Goal: Task Accomplishment & Management: Use online tool/utility

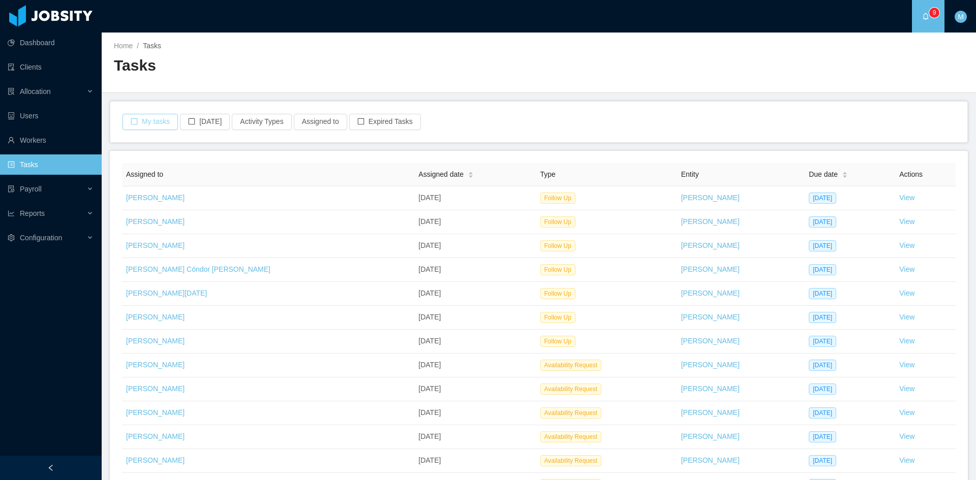
click at [150, 122] on button "My tasks" at bounding box center [150, 122] width 55 height 16
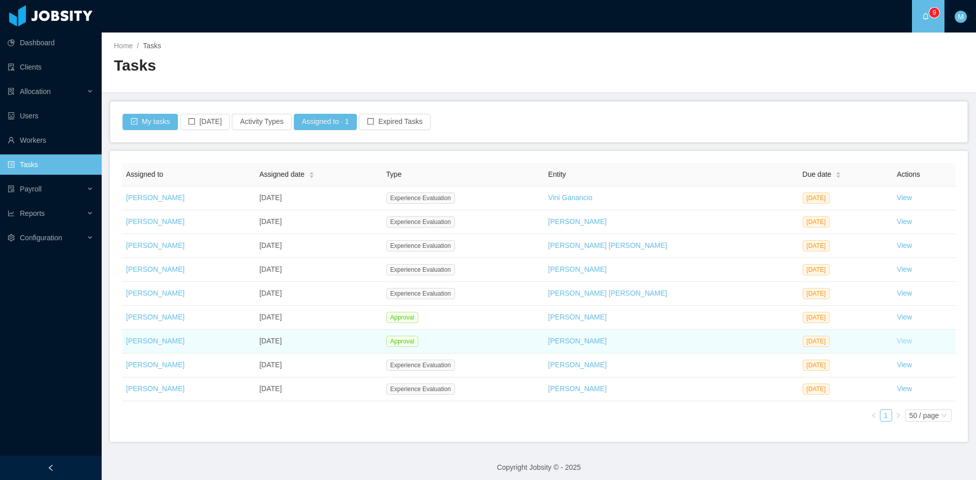
click at [897, 340] on link "View" at bounding box center [904, 341] width 15 height 8
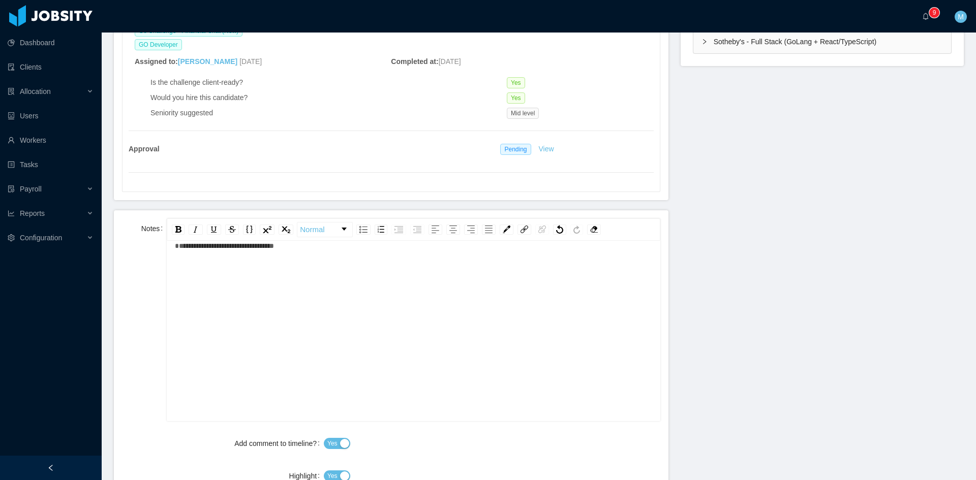
scroll to position [424, 0]
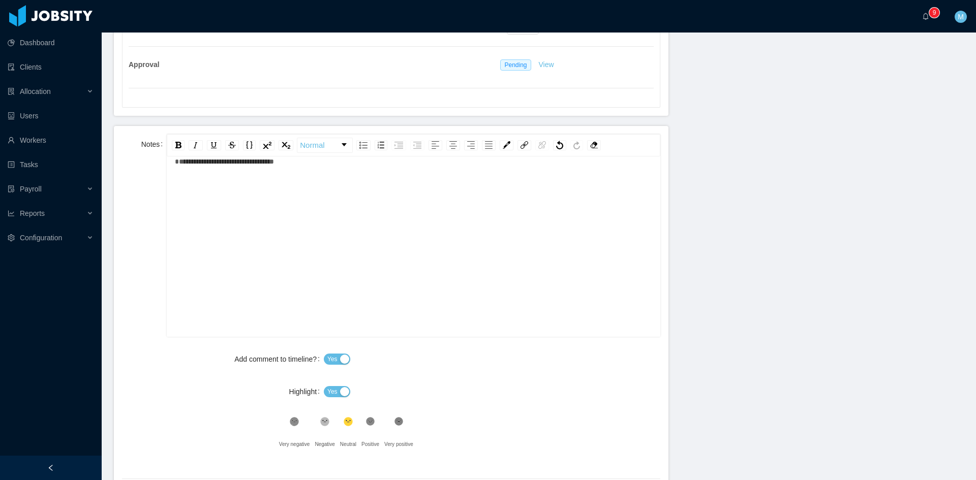
click at [340, 387] on button "Yes" at bounding box center [337, 391] width 26 height 11
drag, startPoint x: 363, startPoint y: 420, endPoint x: 377, endPoint y: 412, distance: 15.7
click at [366, 420] on icon ".st1{fill:#232323}" at bounding box center [371, 422] width 10 height 10
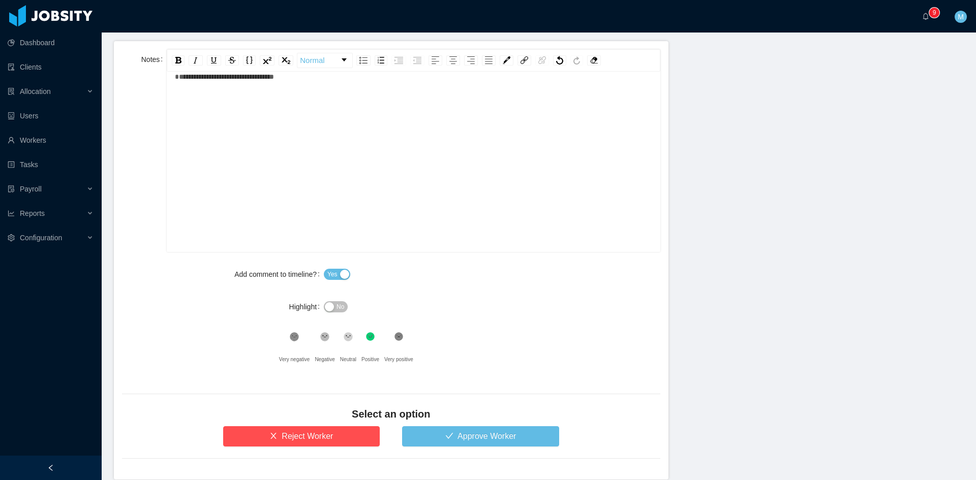
click at [456, 423] on div "Select an option" at bounding box center [391, 416] width 538 height 19
click at [449, 435] on button "Approve Worker" at bounding box center [480, 437] width 157 height 20
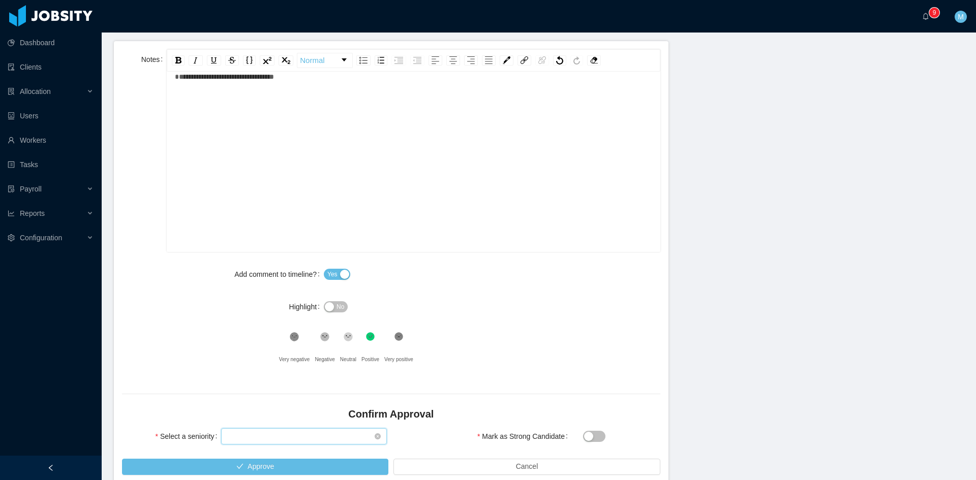
click at [278, 433] on div "Select seniority" at bounding box center [300, 436] width 147 height 15
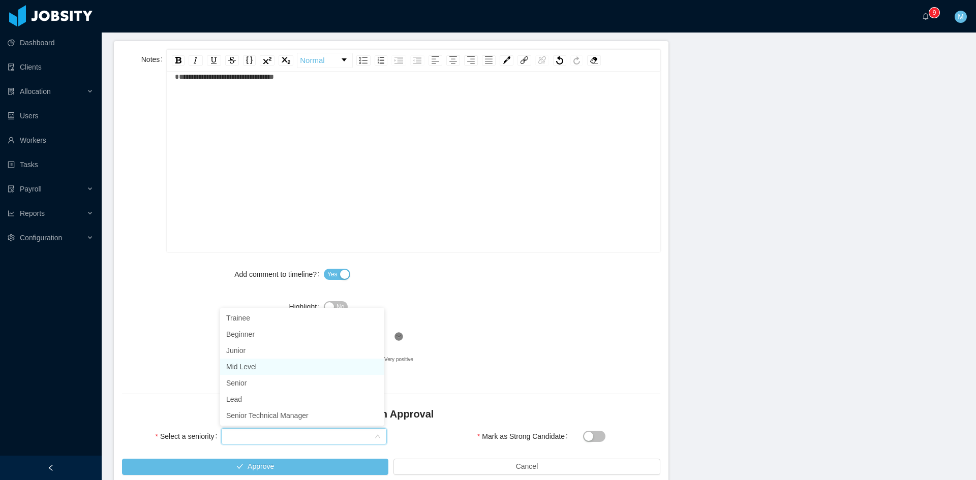
click at [251, 369] on li "Mid Level" at bounding box center [302, 367] width 164 height 16
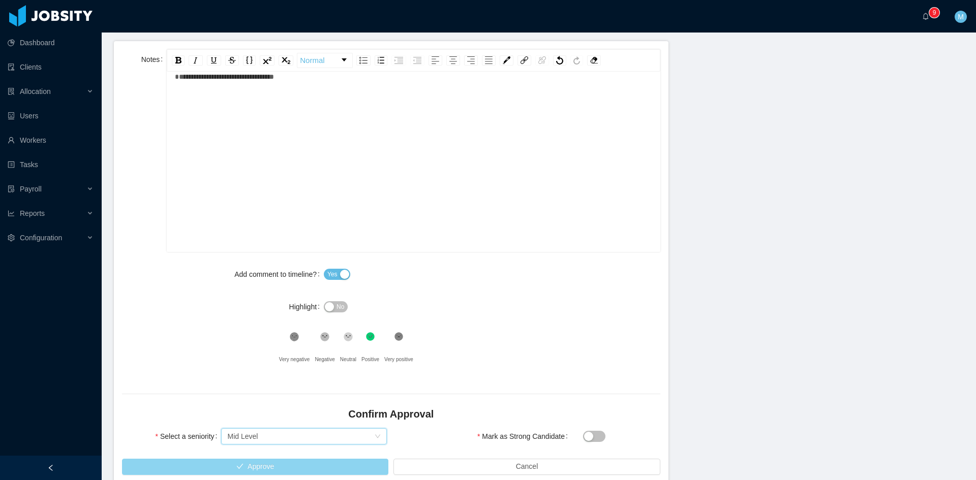
click at [300, 463] on button "Approve" at bounding box center [255, 467] width 266 height 16
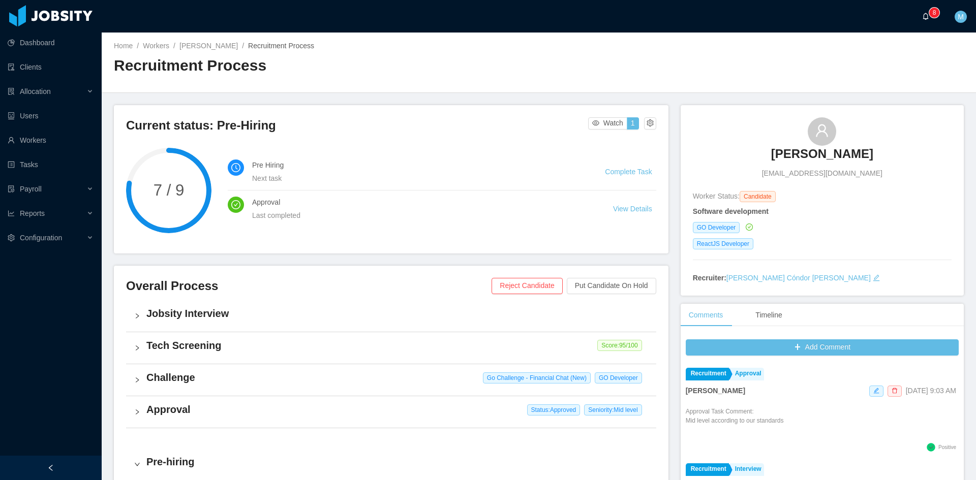
click at [923, 17] on icon "icon: bell" at bounding box center [925, 16] width 7 height 7
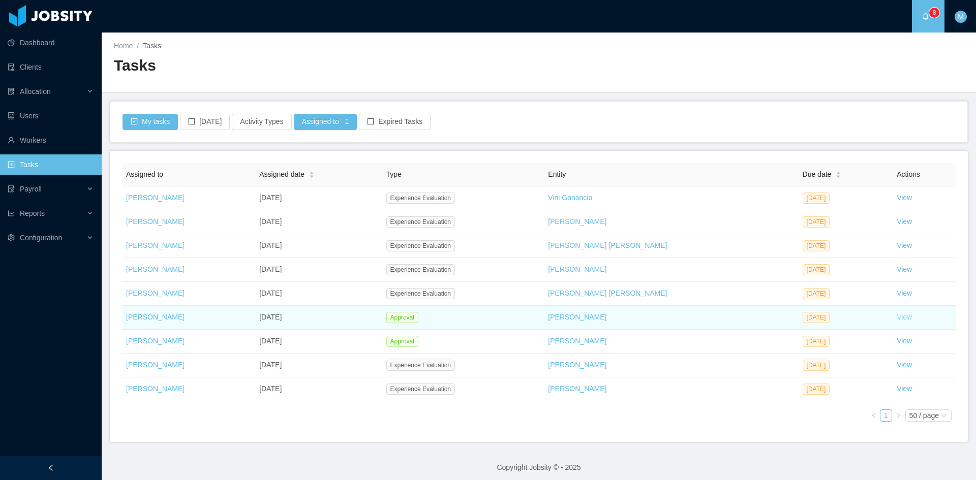
click at [897, 321] on link "View" at bounding box center [904, 317] width 15 height 8
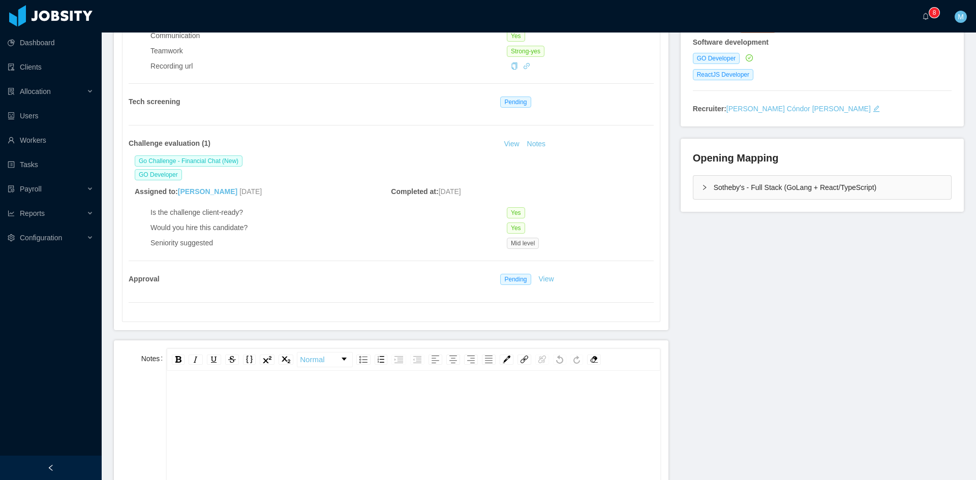
scroll to position [22, 0]
click at [373, 427] on div "rdw-editor" at bounding box center [413, 455] width 477 height 178
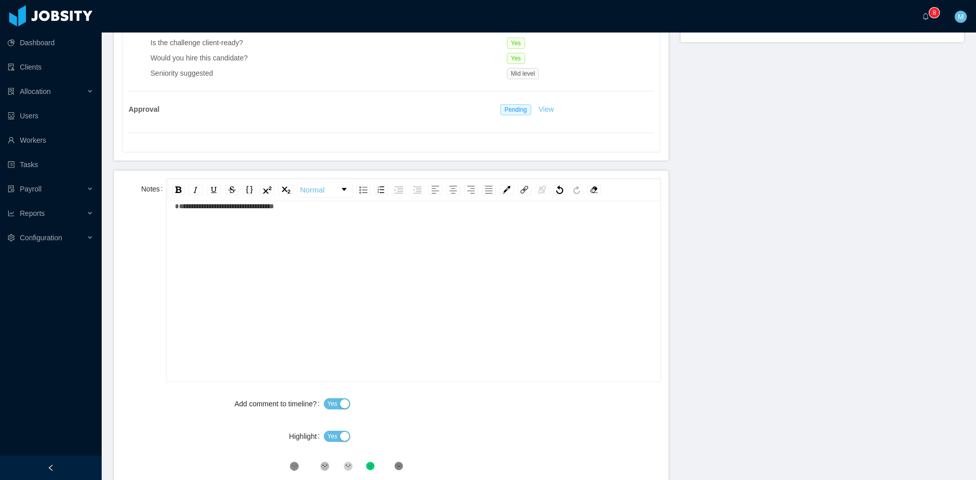
scroll to position [516, 0]
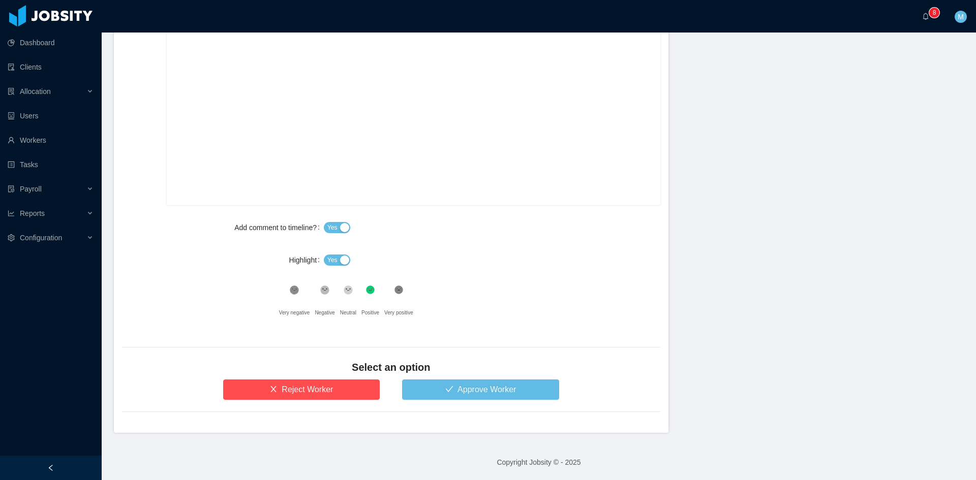
click at [328, 262] on span "Yes" at bounding box center [332, 260] width 10 height 10
click at [448, 387] on button "Approve Worker" at bounding box center [480, 390] width 157 height 20
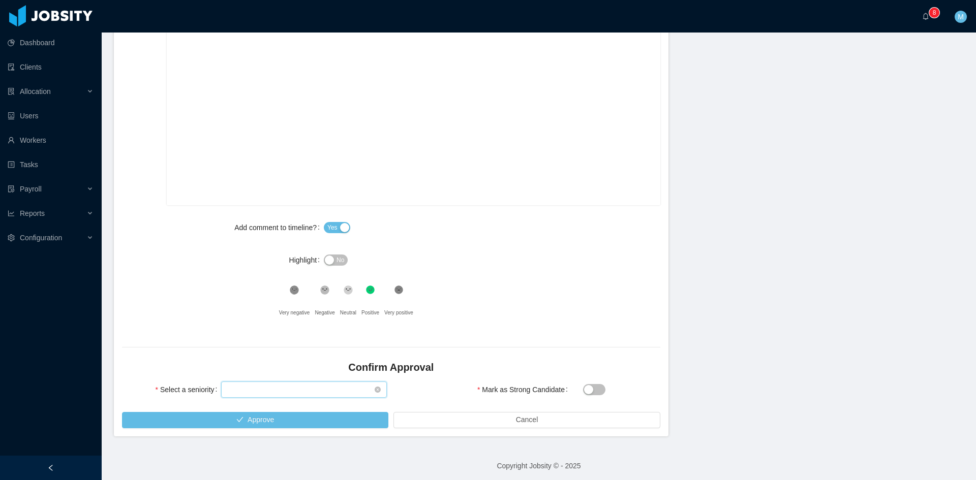
click at [279, 395] on div "Select seniority" at bounding box center [300, 389] width 147 height 15
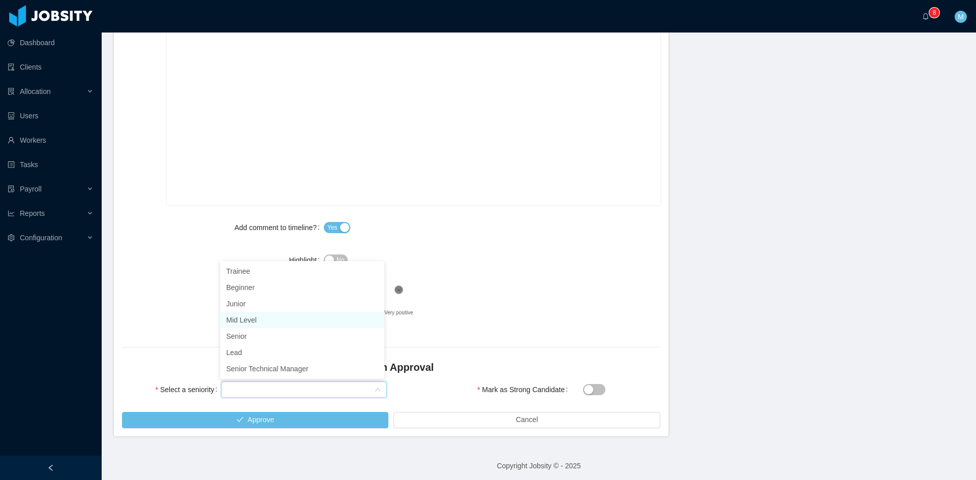
click at [256, 323] on li "Mid Level" at bounding box center [302, 320] width 164 height 16
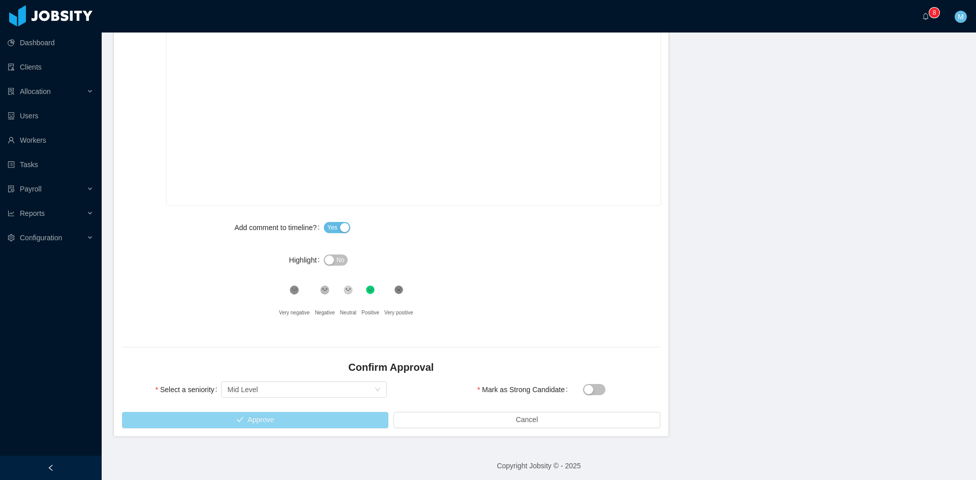
click at [270, 423] on button "Approve" at bounding box center [255, 420] width 266 height 16
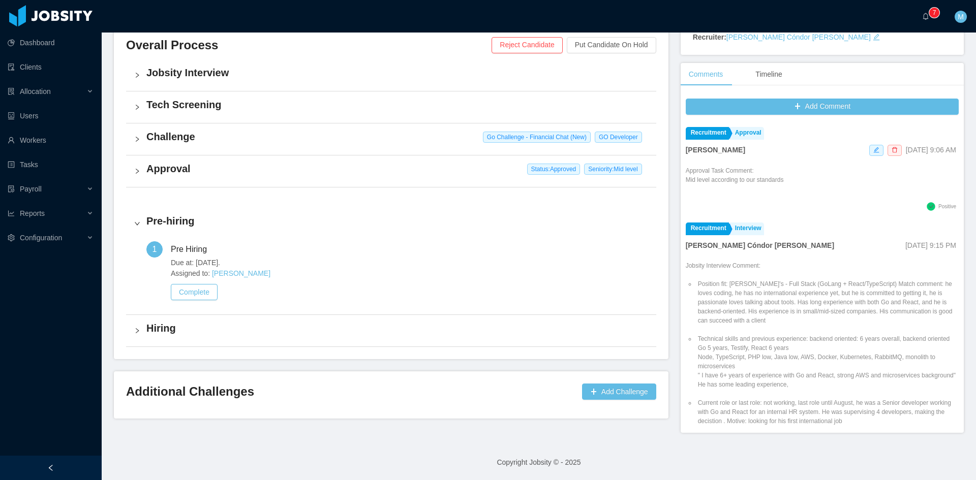
scroll to position [237, 0]
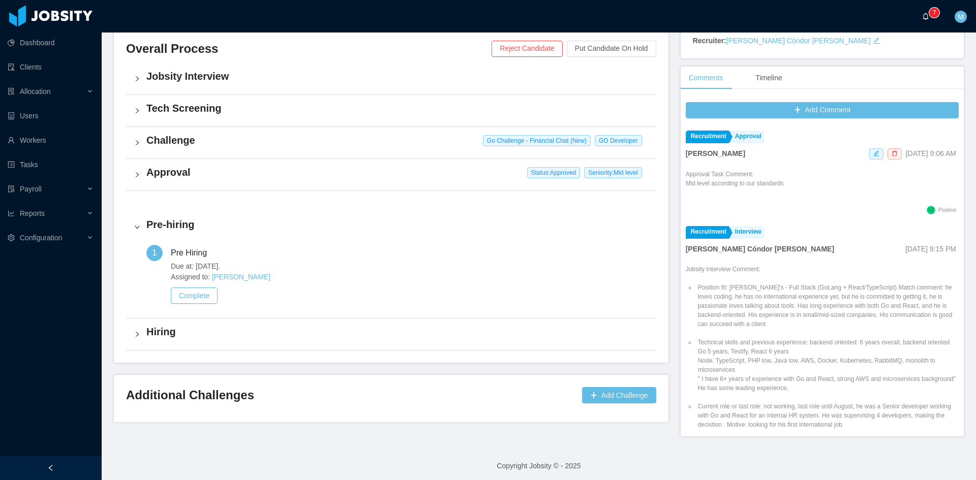
click at [929, 18] on icon "icon: bell" at bounding box center [925, 16] width 7 height 7
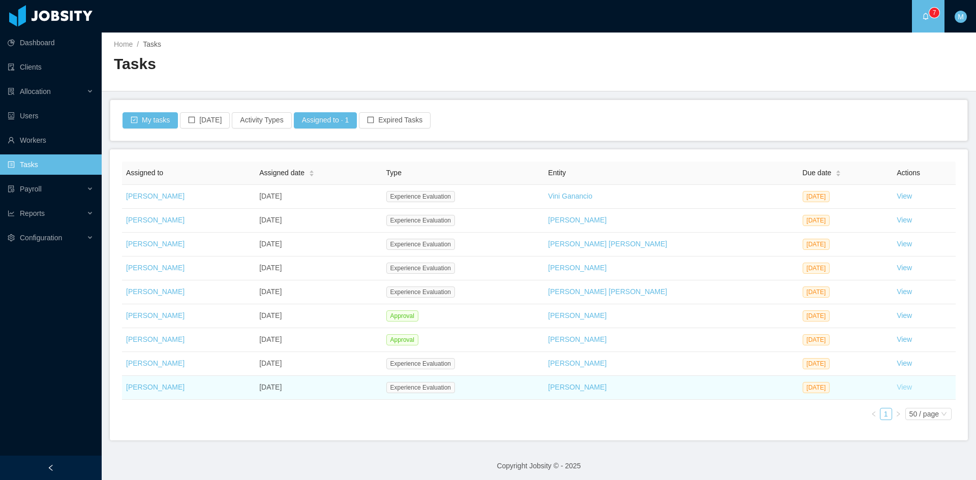
click at [897, 388] on link "View" at bounding box center [904, 387] width 15 height 8
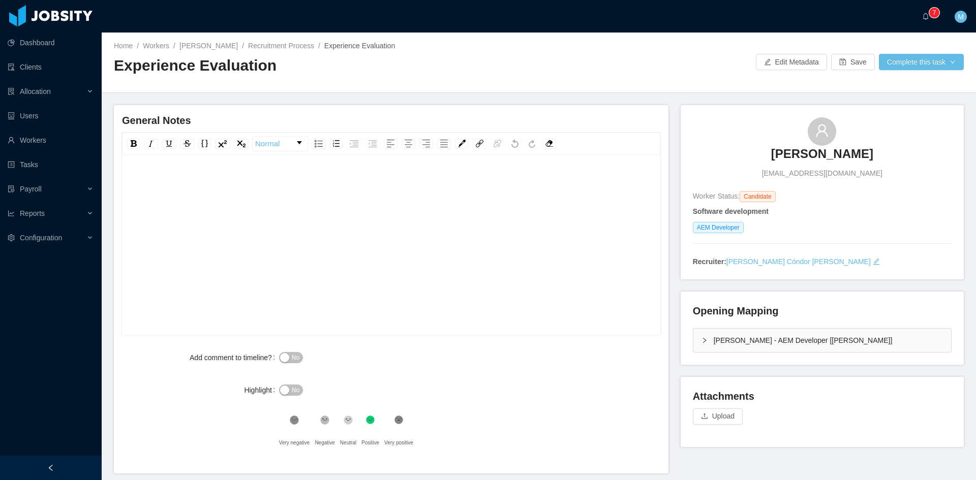
click at [523, 260] on div "rdw-editor" at bounding box center [391, 261] width 523 height 178
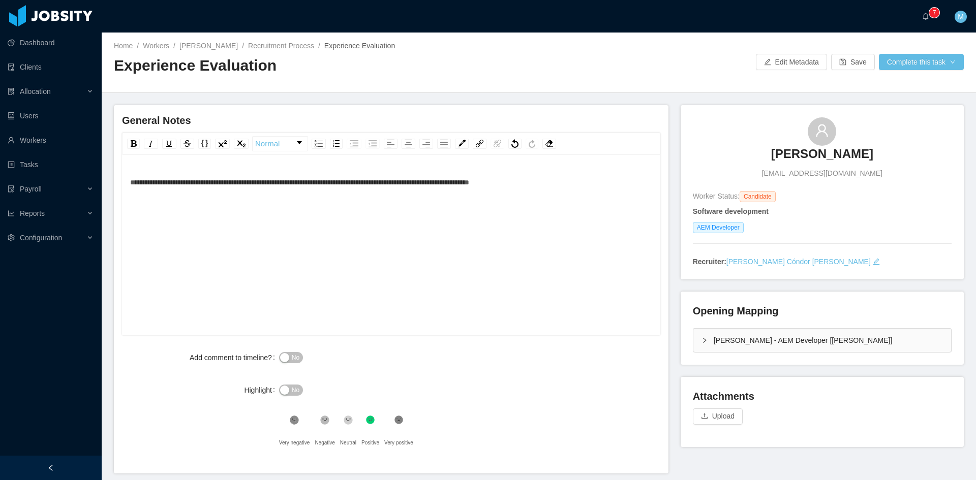
click at [581, 194] on div "**********" at bounding box center [391, 261] width 523 height 178
click at [131, 184] on span "**********" at bounding box center [299, 182] width 339 height 7
click at [333, 214] on div "**********" at bounding box center [391, 261] width 523 height 178
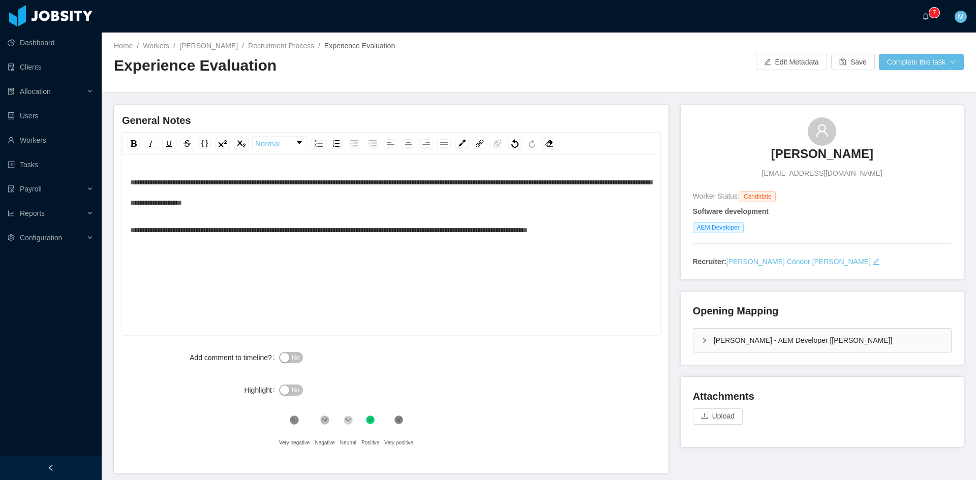
click at [289, 359] on button "No" at bounding box center [291, 357] width 24 height 11
click at [693, 343] on div "[PERSON_NAME] - AEM Developer [[PERSON_NAME]]" at bounding box center [822, 340] width 258 height 23
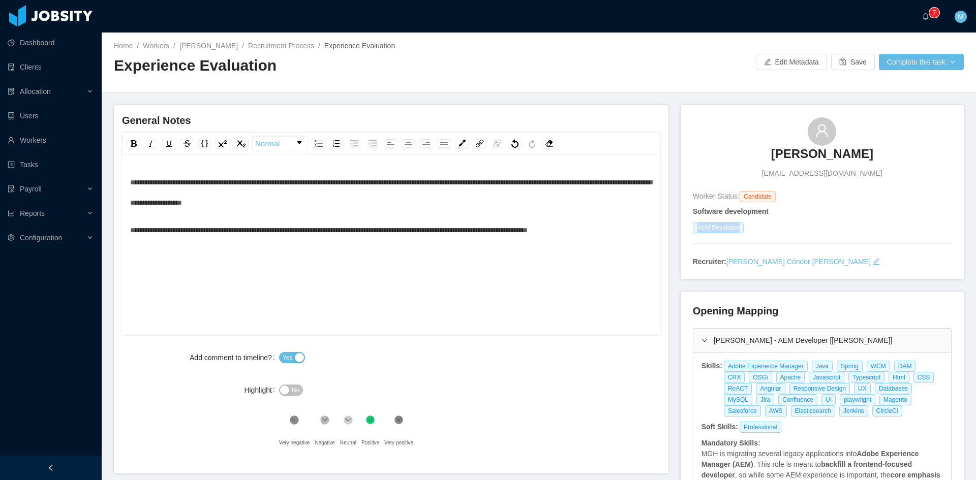
drag, startPoint x: 689, startPoint y: 229, endPoint x: 736, endPoint y: 227, distance: 46.3
click at [736, 227] on span "AEM Developer" at bounding box center [718, 227] width 51 height 11
copy span "AEM Developer"
drag, startPoint x: 818, startPoint y: 412, endPoint x: 719, endPoint y: 371, distance: 106.6
click at [723, 371] on div "Adobe Experience Manager Java Spring WCM DAM CRX OSGi Apache Javascript Typescr…" at bounding box center [833, 389] width 221 height 56
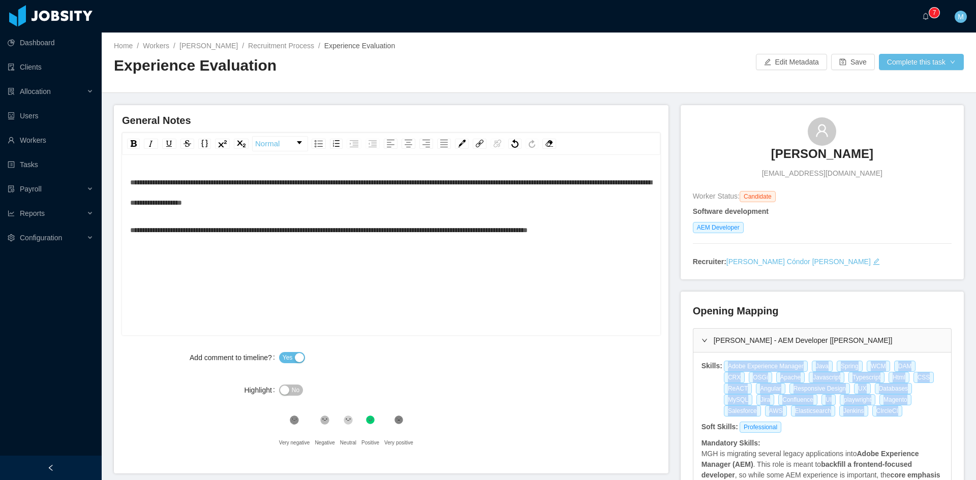
copy div "Adobe Experience Manager Java Spring WCM DAM CRX OSGi Apache Javascript Typescr…"
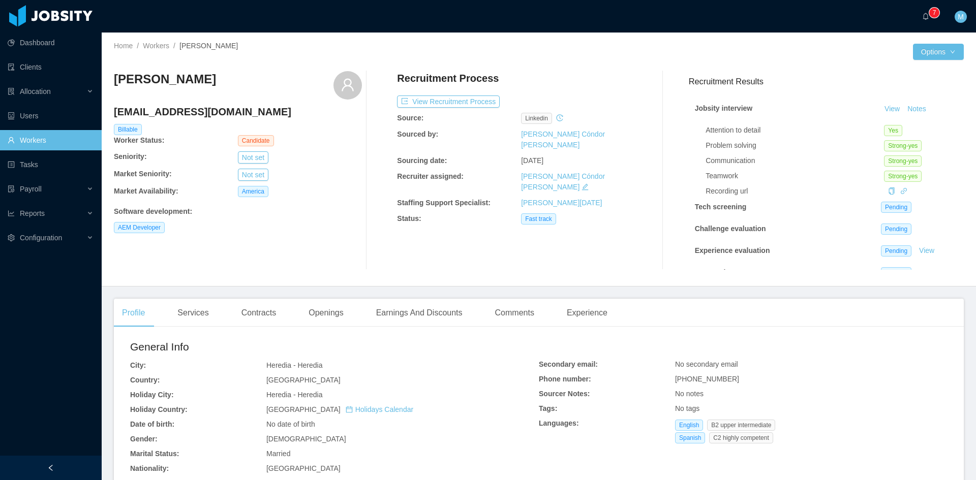
scroll to position [169, 0]
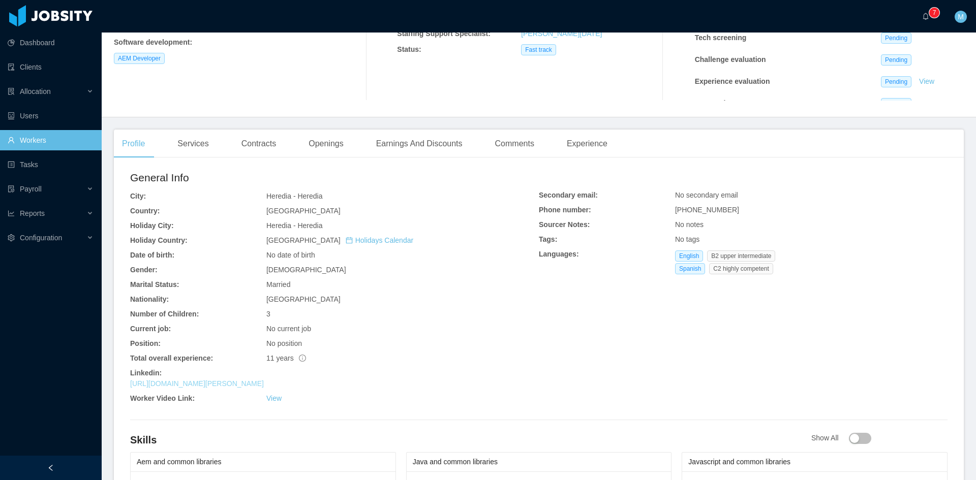
drag, startPoint x: 281, startPoint y: 389, endPoint x: 240, endPoint y: 386, distance: 40.8
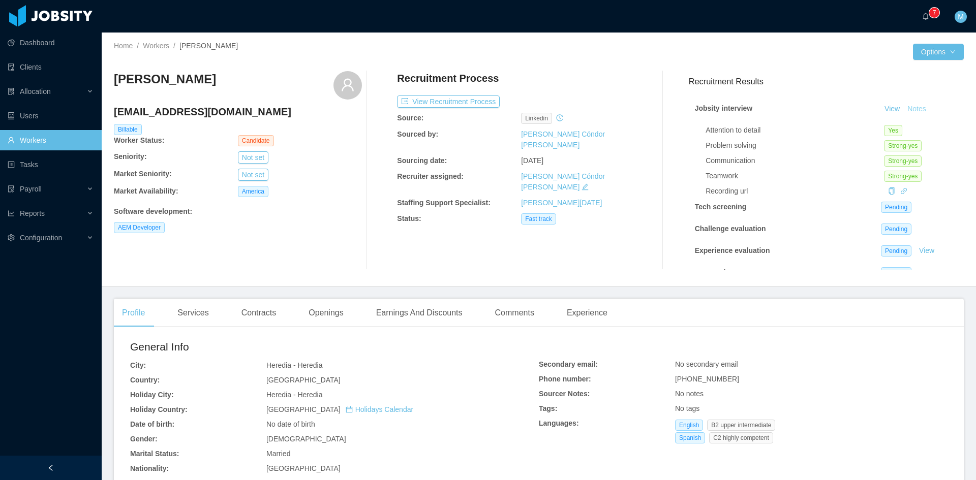
click at [909, 110] on button "Notes" at bounding box center [916, 109] width 27 height 12
